Goal: Task Accomplishment & Management: Use online tool/utility

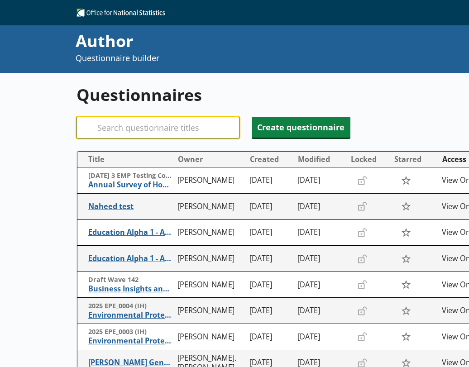
click at [149, 128] on input "Search" at bounding box center [157, 128] width 163 height 22
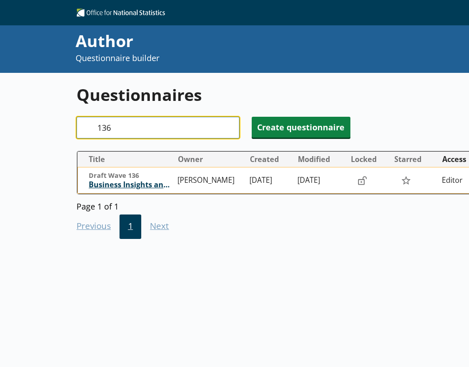
type input "136"
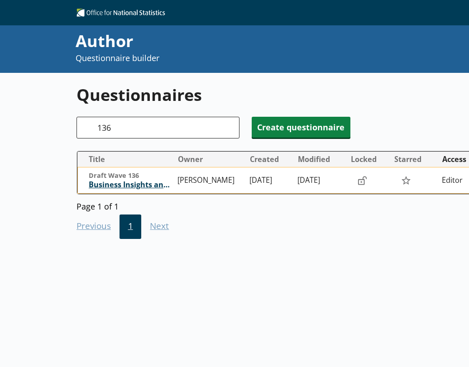
click at [139, 185] on span "Business Insights and Conditions Survey (BICS)" at bounding box center [131, 184] width 85 height 9
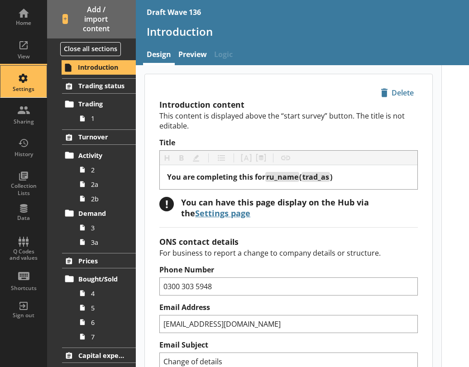
click at [22, 81] on div "Settings" at bounding box center [24, 82] width 32 height 32
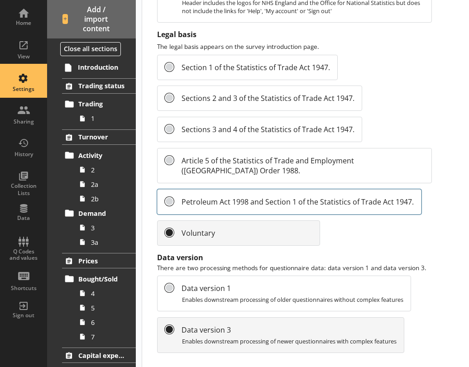
scroll to position [1082, 0]
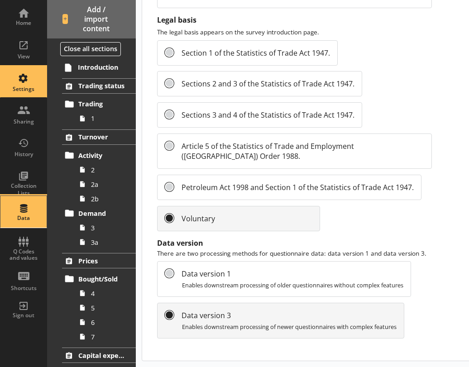
click at [17, 209] on div "Data" at bounding box center [24, 212] width 32 height 32
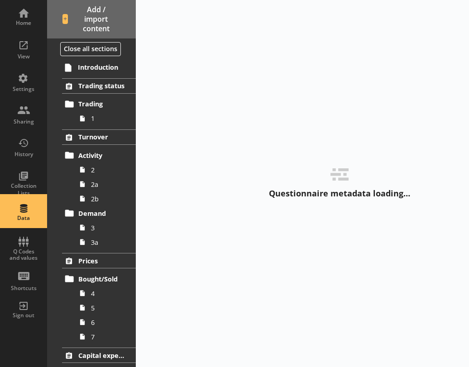
select select "Text_Optional"
select select "Date"
